Goal: Task Accomplishment & Management: Manage account settings

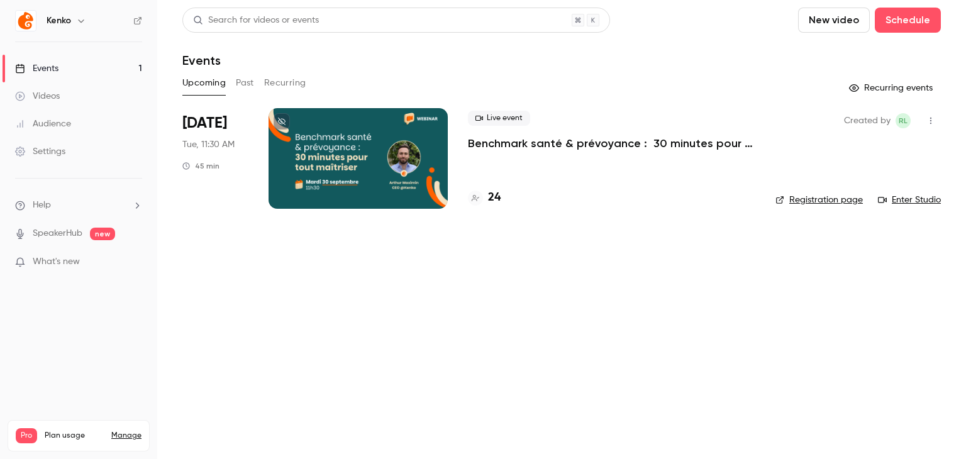
click at [394, 143] on div at bounding box center [358, 158] width 179 height 101
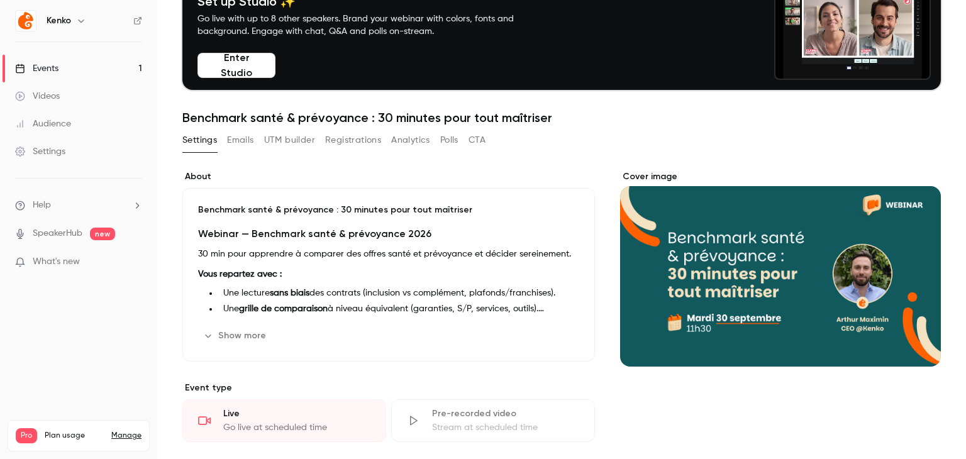
scroll to position [63, 0]
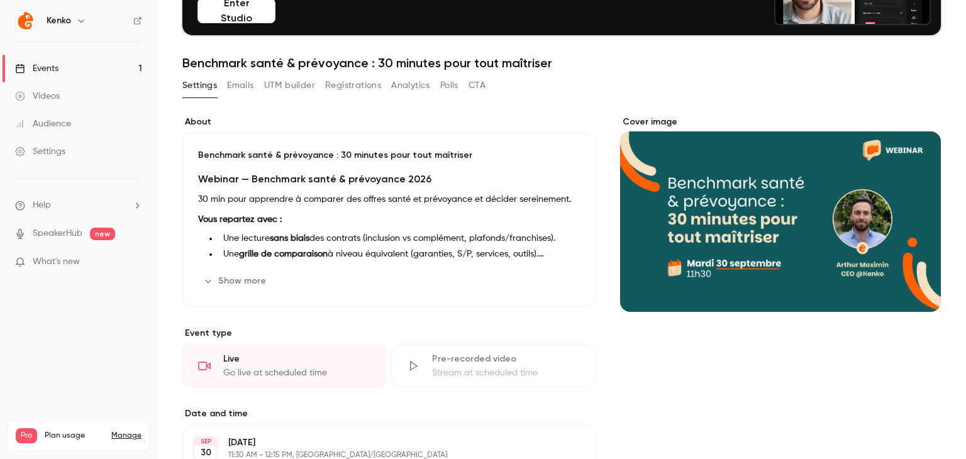
click at [347, 89] on button "Registrations" at bounding box center [353, 85] width 56 height 20
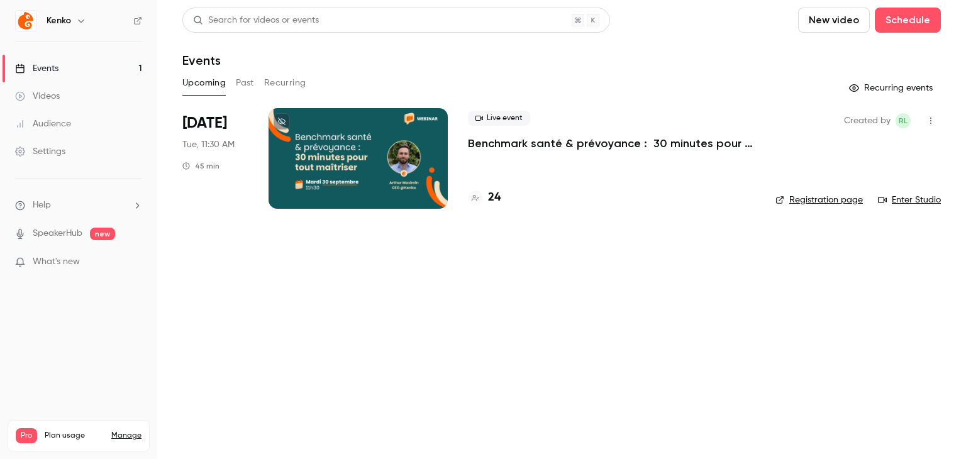
click at [465, 144] on li "[DATE] Tue, 11:30 AM 45 min Live event Benchmark santé & prévoyance : 30 minute…" at bounding box center [561, 166] width 759 height 116
click at [413, 149] on div at bounding box center [358, 158] width 179 height 101
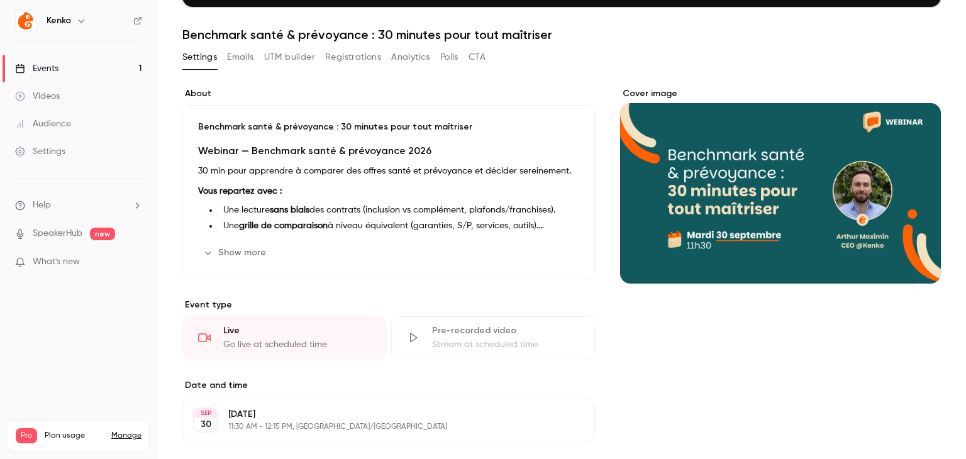
scroll to position [63, 0]
